Goal: Task Accomplishment & Management: Manage account settings

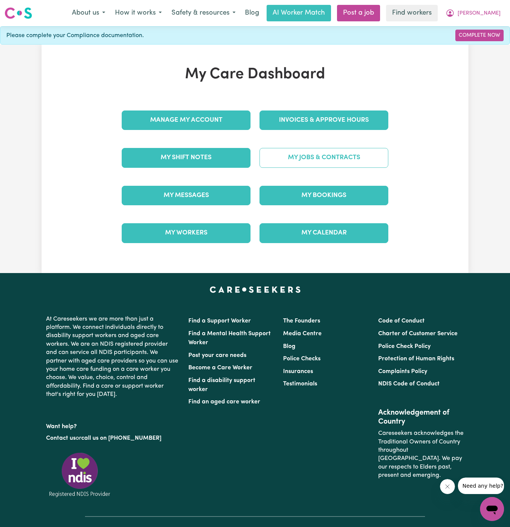
click at [341, 160] on link "My Jobs & Contracts" at bounding box center [323, 157] width 129 height 19
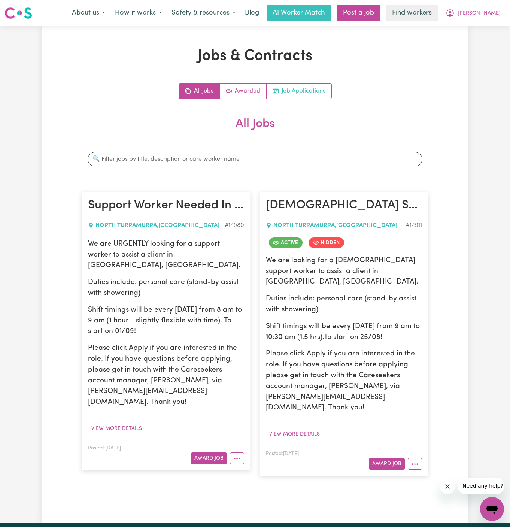
click at [308, 87] on link "Job Applications" at bounding box center [298, 90] width 65 height 15
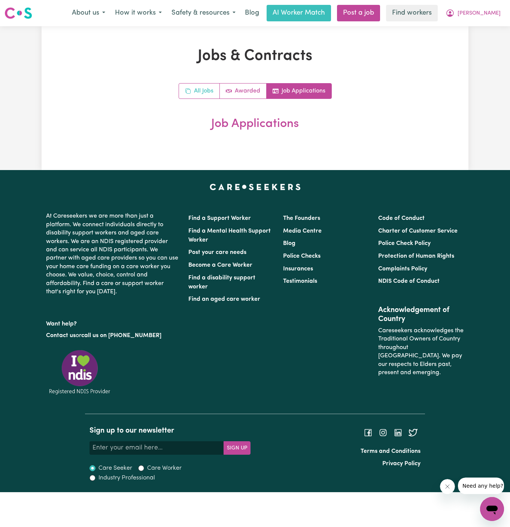
click at [208, 91] on link "All Jobs" at bounding box center [199, 90] width 41 height 15
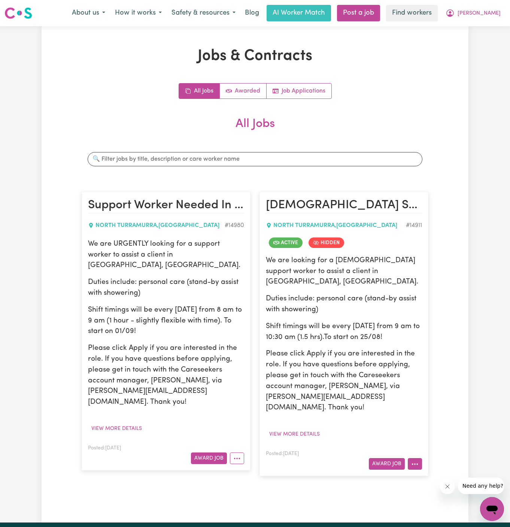
click at [419, 458] on button "More options" at bounding box center [415, 464] width 14 height 12
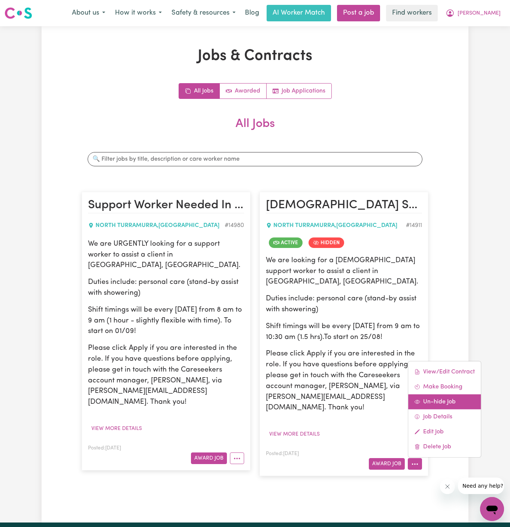
click at [448, 394] on link "Un-hide Job" at bounding box center [444, 401] width 73 height 15
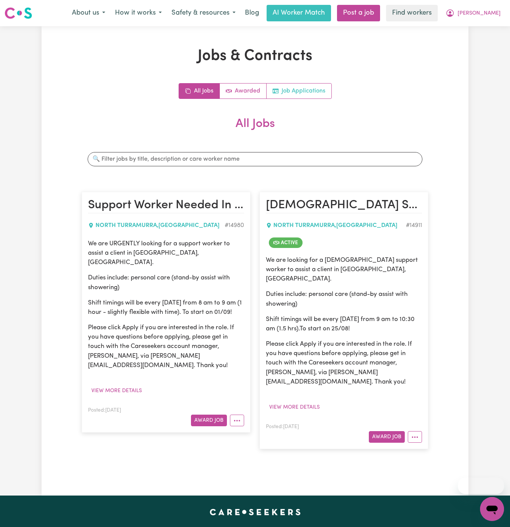
click at [310, 91] on link "Job Applications" at bounding box center [298, 90] width 65 height 15
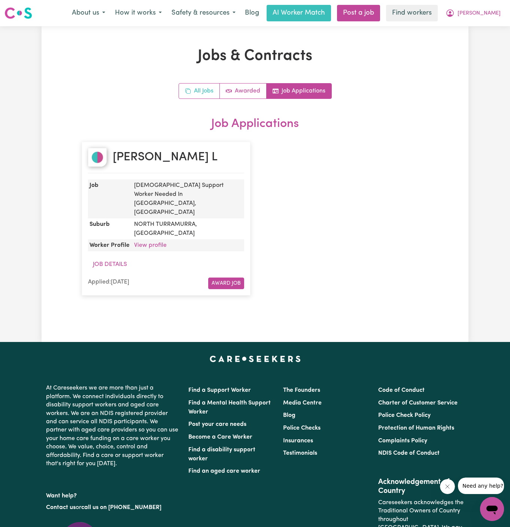
click at [202, 85] on link "All Jobs" at bounding box center [199, 90] width 41 height 15
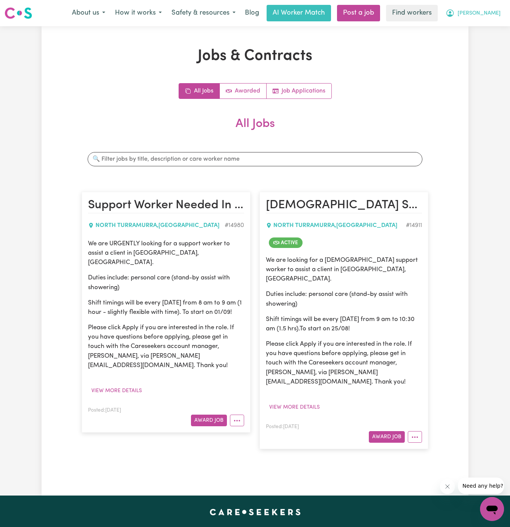
click at [484, 17] on button "[PERSON_NAME]" at bounding box center [472, 13] width 65 height 16
click at [491, 37] on link "Logout" at bounding box center [475, 43] width 59 height 14
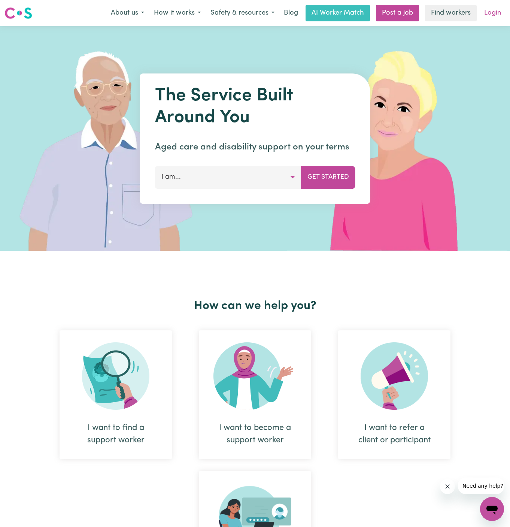
click at [493, 6] on link "Login" at bounding box center [492, 13] width 26 height 16
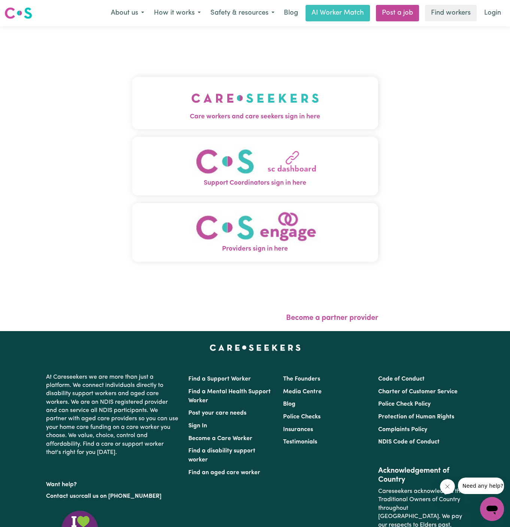
click at [348, 106] on button "Care workers and care seekers sign in here" at bounding box center [255, 103] width 246 height 52
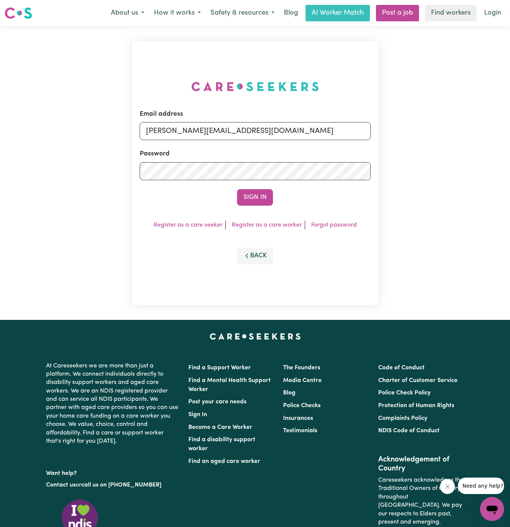
click at [296, 140] on form "Email address [PERSON_NAME][EMAIL_ADDRESS][DOMAIN_NAME] Password Sign In" at bounding box center [255, 157] width 231 height 96
click at [199, 129] on input "[PERSON_NAME][EMAIL_ADDRESS][DOMAIN_NAME]" at bounding box center [255, 131] width 231 height 18
drag, startPoint x: 185, startPoint y: 133, endPoint x: 454, endPoint y: 133, distance: 269.8
click at [454, 133] on div "Email address superuser~[EMAIL_ADDRESS][DOMAIN_NAME] Password Sign In Register …" at bounding box center [255, 172] width 510 height 293
type input "[EMAIL_ADDRESS][DOMAIN_NAME]"
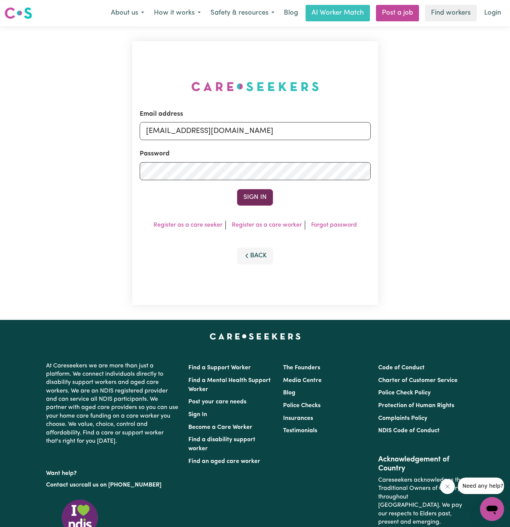
click at [263, 191] on button "Sign In" at bounding box center [255, 197] width 36 height 16
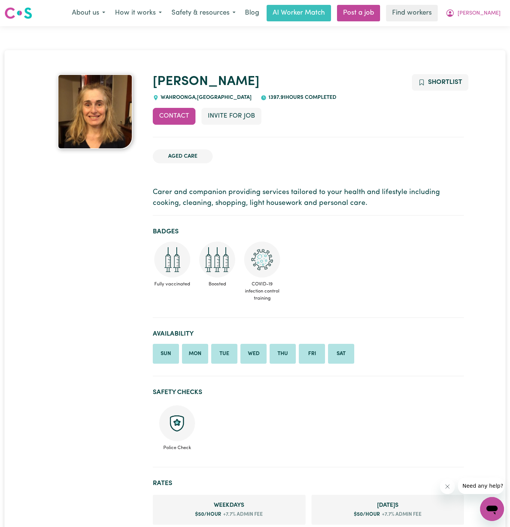
click at [178, 97] on span "WAHROONGA , New South Wales" at bounding box center [205, 98] width 93 height 6
copy span "WAHROONGA"
click at [198, 84] on h1 "Gina" at bounding box center [308, 82] width 311 height 16
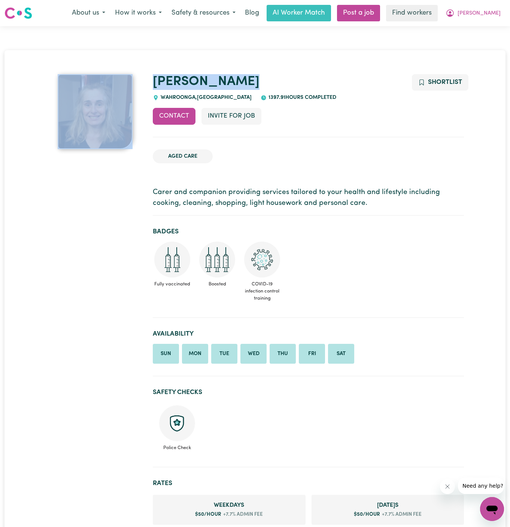
drag, startPoint x: 198, startPoint y: 84, endPoint x: 144, endPoint y: 84, distance: 54.6
click at [226, 75] on h1 "Gina" at bounding box center [308, 82] width 311 height 16
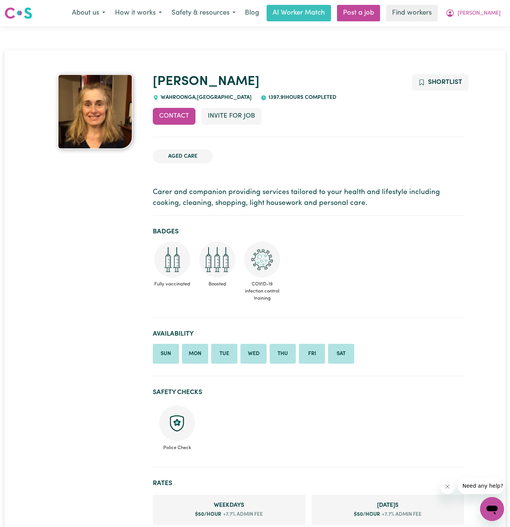
click at [208, 76] on h1 "Gina" at bounding box center [308, 82] width 311 height 16
drag, startPoint x: 205, startPoint y: 77, endPoint x: 150, endPoint y: 74, distance: 54.3
copy link "Gina"
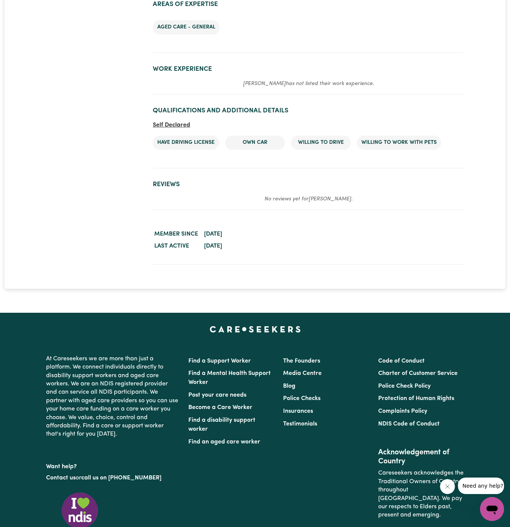
scroll to position [872, 0]
